Goal: Check status: Check status

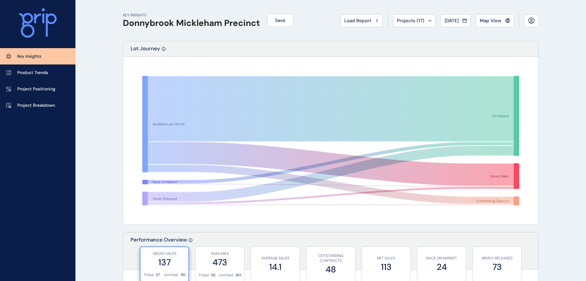
click at [368, 19] on div "Load Report" at bounding box center [361, 21] width 34 height 6
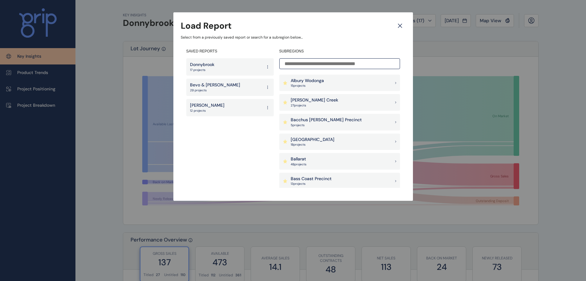
click at [318, 65] on input at bounding box center [339, 63] width 121 height 11
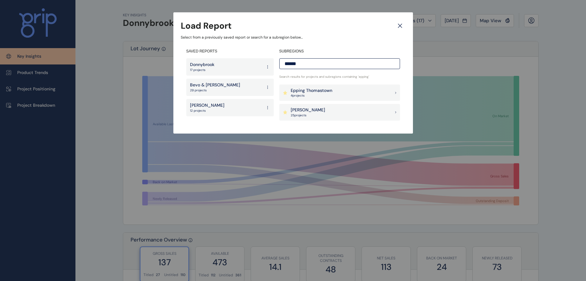
type input "******"
click at [327, 90] on p "Epping Thomastown" at bounding box center [312, 90] width 42 height 6
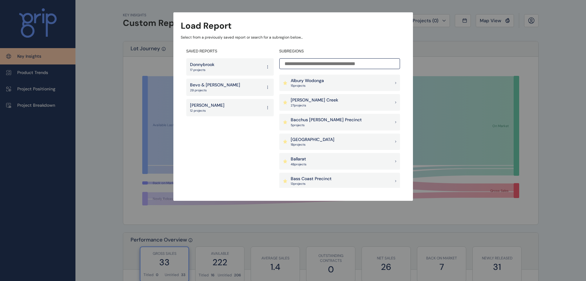
click at [313, 62] on input at bounding box center [339, 63] width 121 height 11
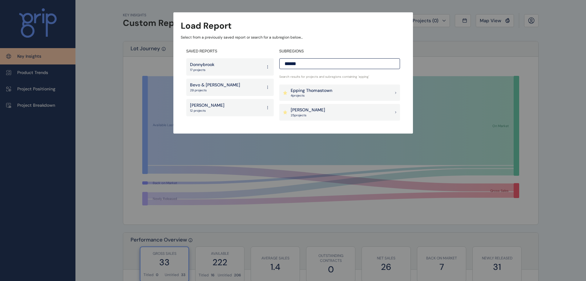
type input "******"
click at [320, 96] on p "4 project s" at bounding box center [312, 95] width 42 height 4
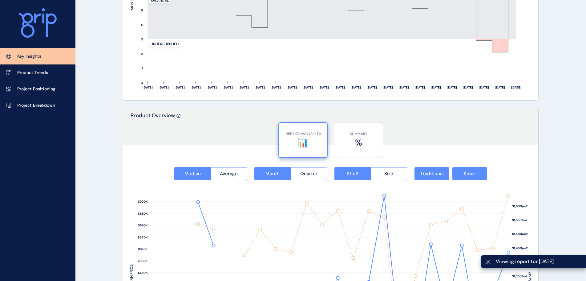
scroll to position [370, 0]
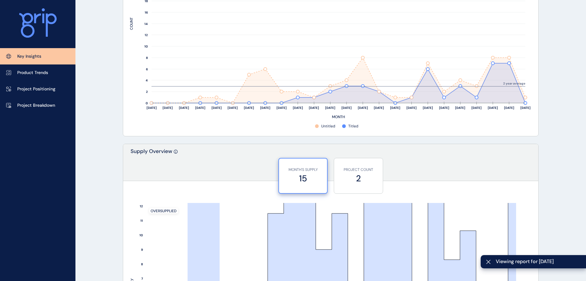
click at [25, 109] on link "Project Breakdown" at bounding box center [37, 105] width 75 height 16
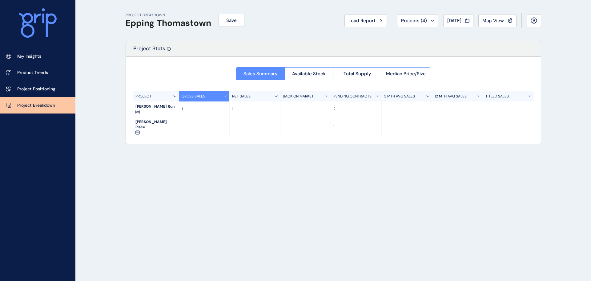
click at [451, 22] on span "Aug 2025" at bounding box center [455, 21] width 14 height 6
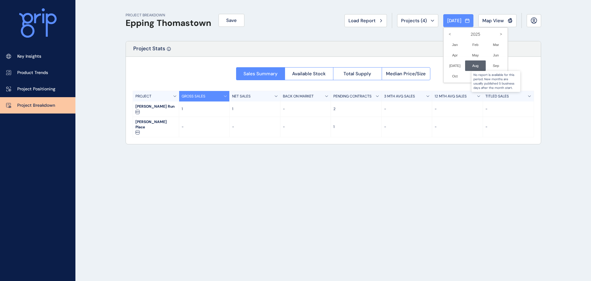
click at [492, 68] on div at bounding box center [496, 65] width 21 height 10
